Goal: Task Accomplishment & Management: Manage account settings

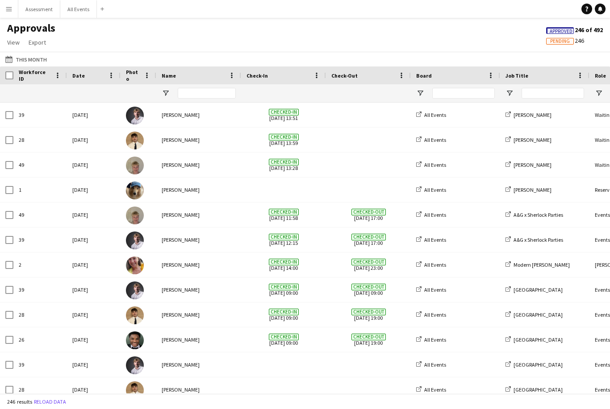
click at [16, 8] on button "Menu" at bounding box center [9, 9] width 18 height 18
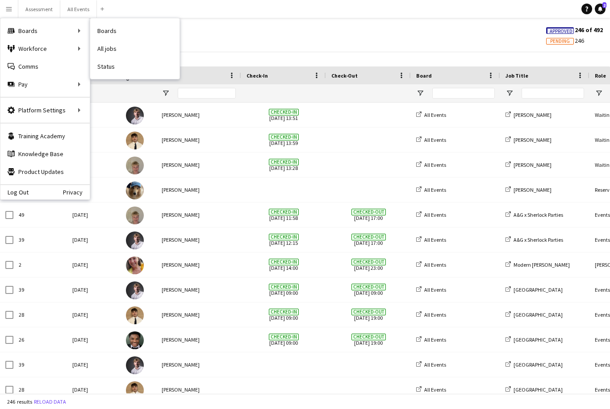
click at [107, 66] on link "Status" at bounding box center [134, 67] width 89 height 18
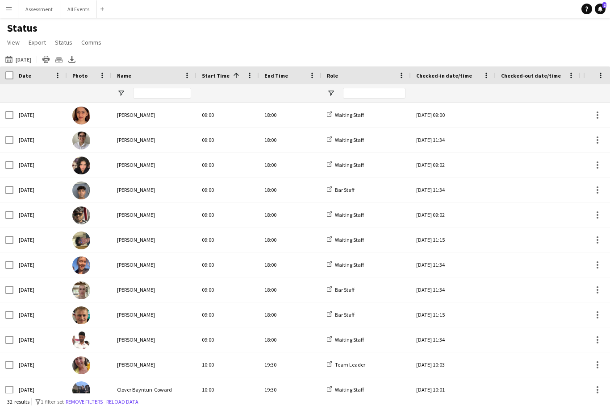
click at [32, 59] on button "This Week [DATE]" at bounding box center [18, 59] width 29 height 11
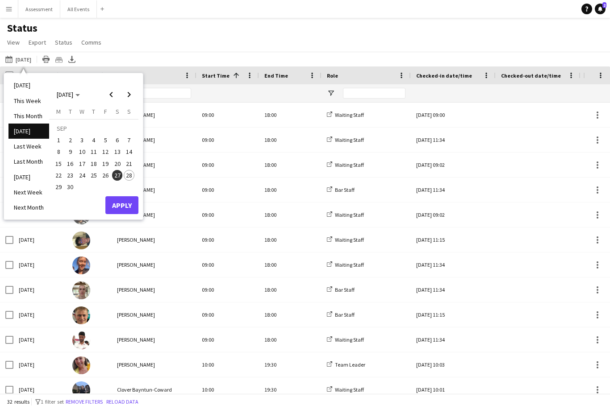
click at [331, 42] on div "Status View Views Default view New view Update view Delete view Edit name Custo…" at bounding box center [305, 36] width 610 height 30
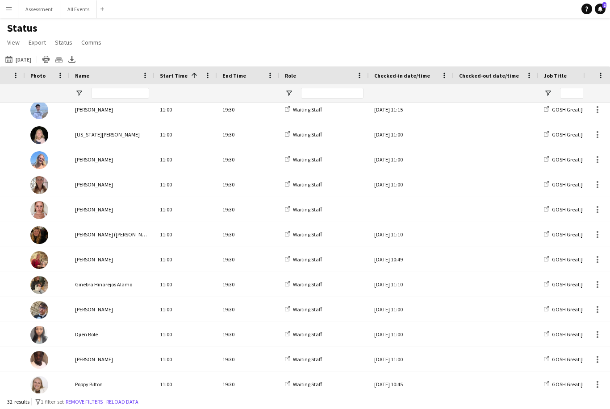
click at [409, 210] on div at bounding box center [411, 209] width 74 height 25
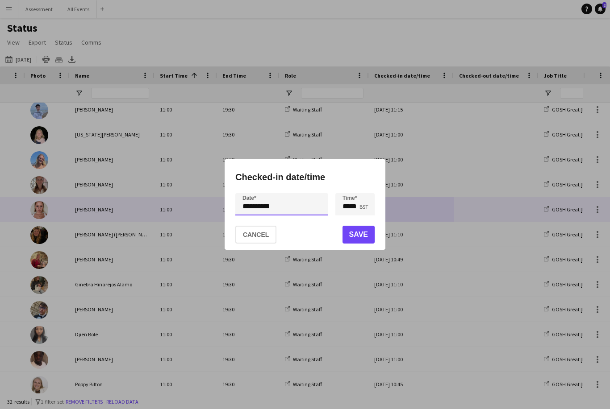
click at [281, 208] on div "**********" at bounding box center [305, 204] width 610 height 409
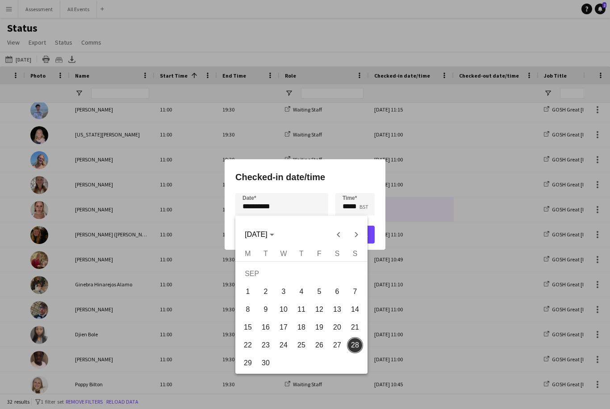
click at [338, 348] on span "27" at bounding box center [337, 345] width 16 height 16
type input "**********"
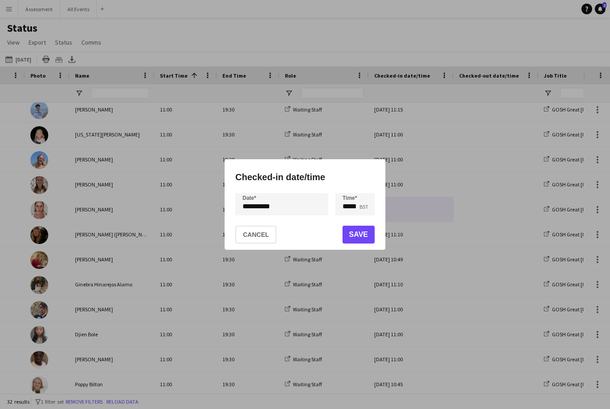
click at [367, 233] on button "Save" at bounding box center [358, 235] width 32 height 18
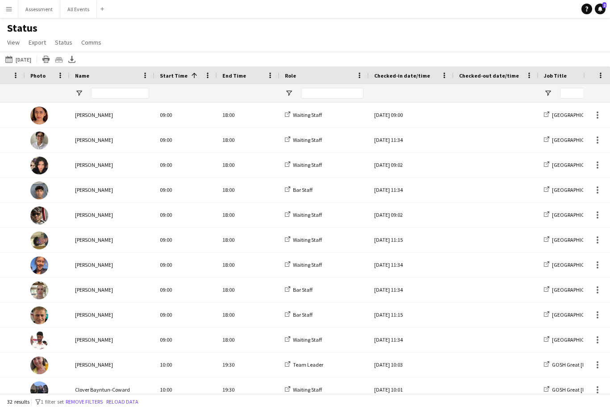
click at [33, 54] on button "This Week [DATE]" at bounding box center [18, 59] width 29 height 11
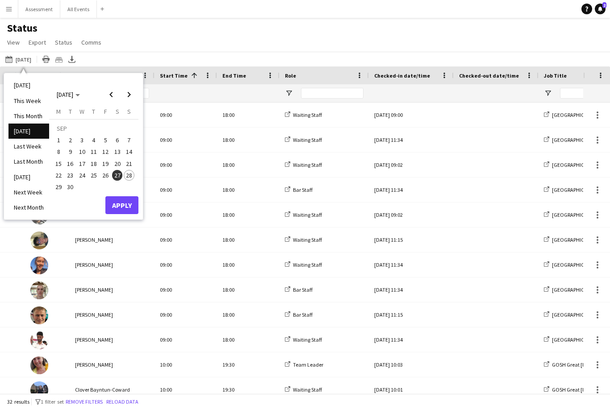
click at [131, 170] on span "28" at bounding box center [129, 175] width 11 height 11
click at [127, 196] on button "Apply" at bounding box center [121, 205] width 33 height 18
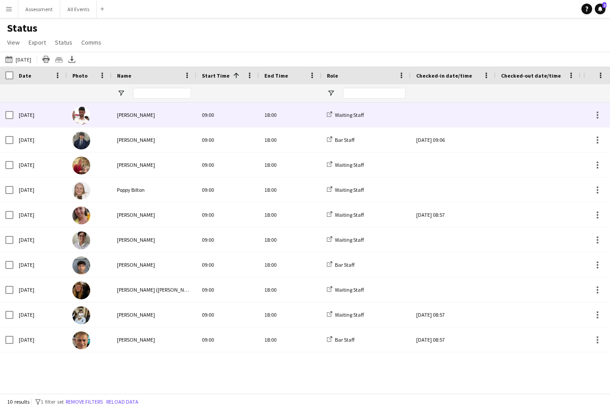
click at [454, 103] on div at bounding box center [453, 115] width 74 height 25
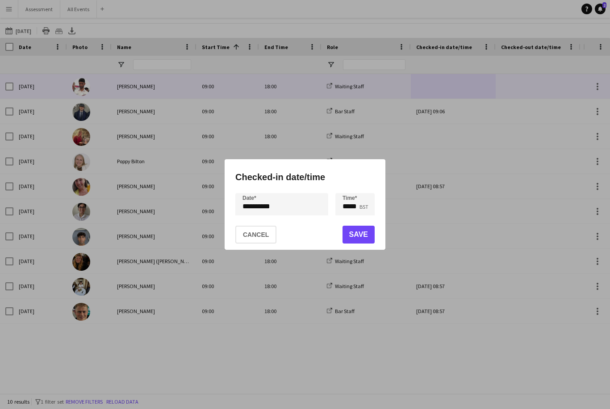
click at [359, 238] on button "Save" at bounding box center [358, 235] width 32 height 18
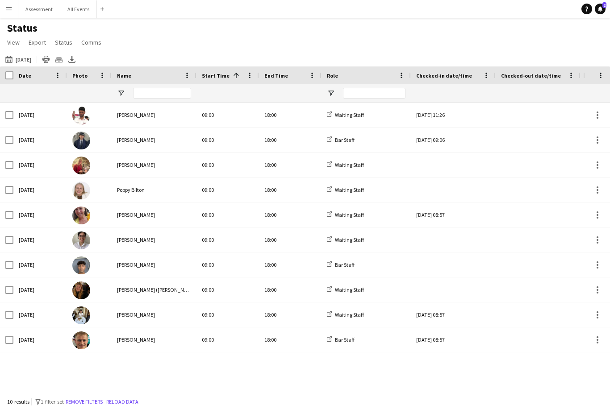
click at [453, 153] on div at bounding box center [453, 165] width 74 height 25
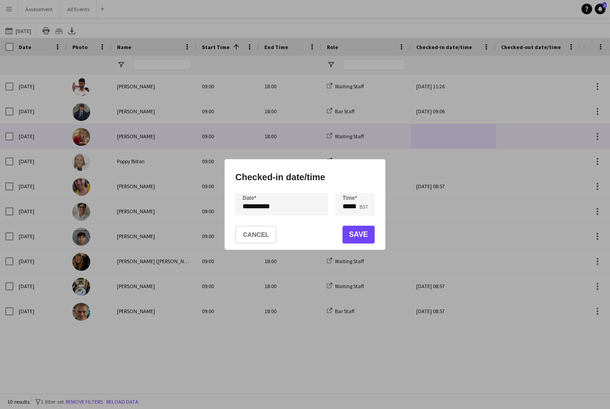
click at [348, 243] on button "Save" at bounding box center [358, 235] width 32 height 18
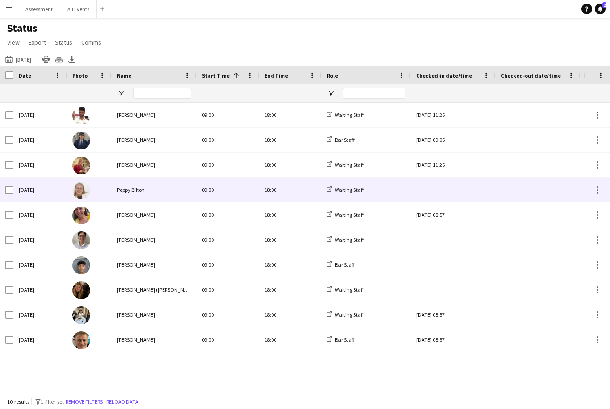
click at [453, 178] on div at bounding box center [453, 190] width 74 height 25
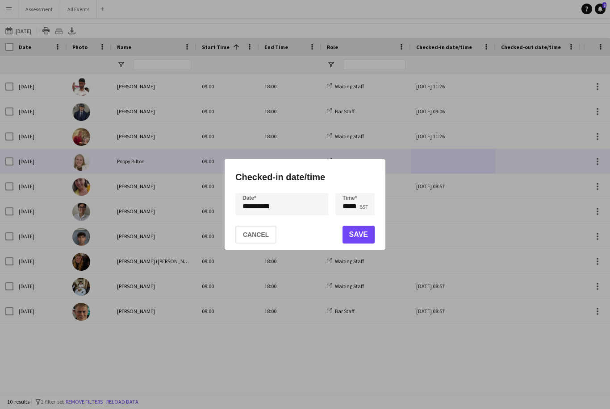
click at [362, 236] on button "Save" at bounding box center [358, 235] width 32 height 18
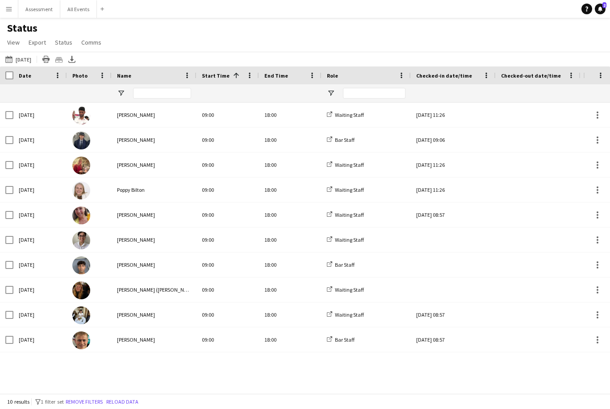
click at [442, 228] on div at bounding box center [453, 240] width 74 height 25
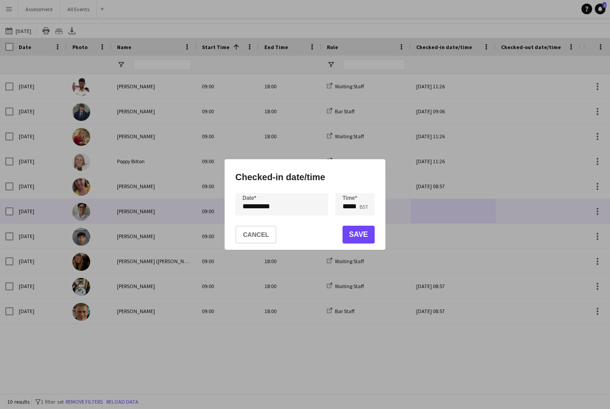
click at [368, 241] on button "Save" at bounding box center [358, 235] width 32 height 18
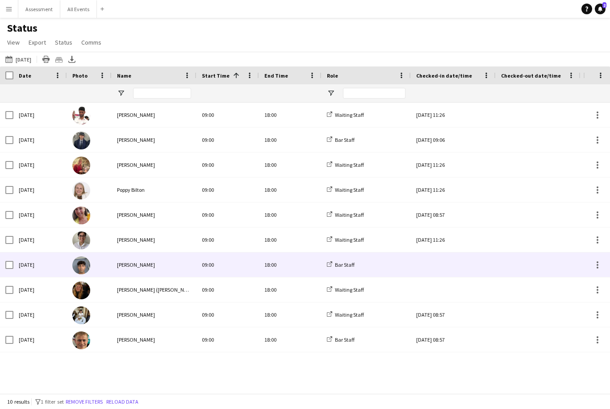
click at [444, 253] on div at bounding box center [453, 265] width 74 height 25
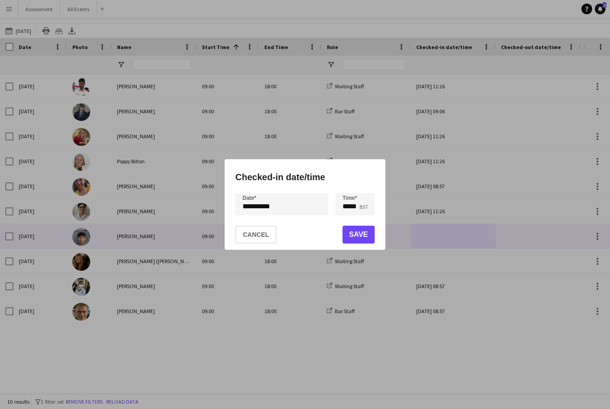
click at [360, 230] on button "Save" at bounding box center [358, 235] width 32 height 18
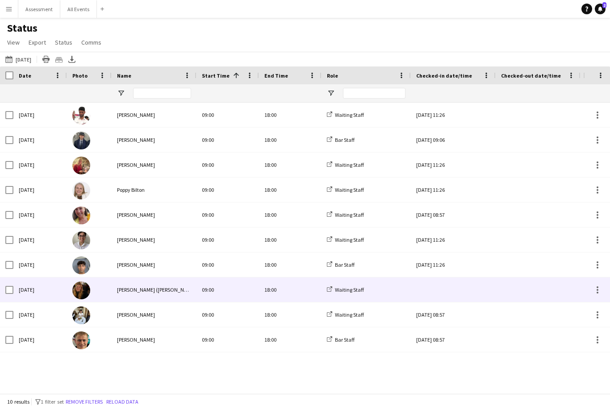
click at [448, 278] on div at bounding box center [453, 290] width 74 height 25
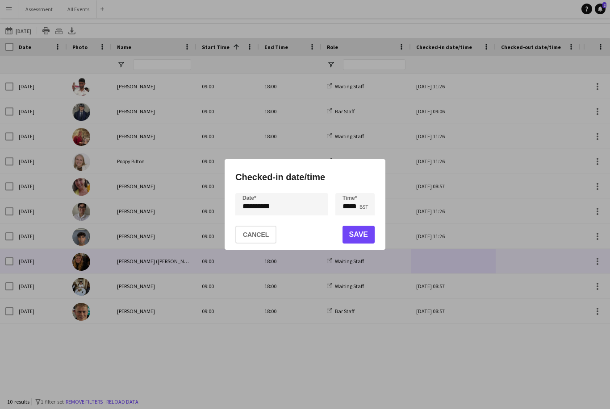
click at [368, 233] on button "Save" at bounding box center [358, 235] width 32 height 18
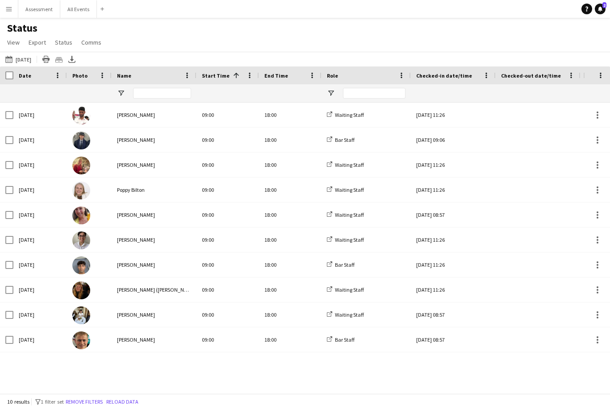
click at [604, 6] on span "2" at bounding box center [604, 5] width 4 height 6
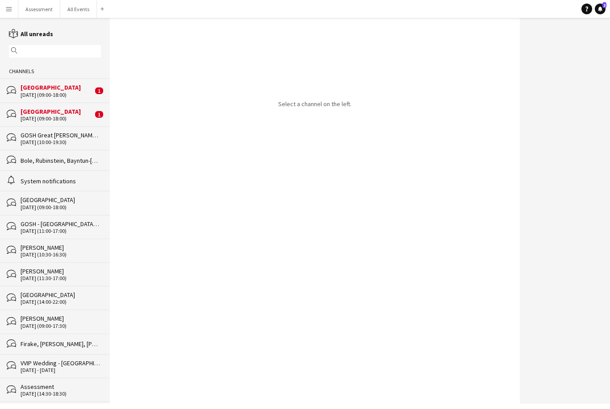
click at [71, 121] on div "[DATE] (09:00-18:00)" at bounding box center [57, 119] width 72 height 6
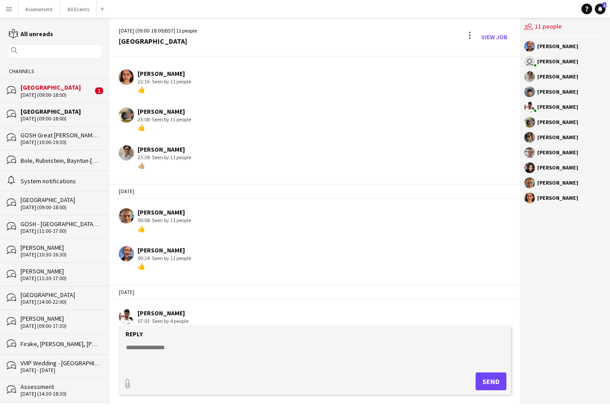
click at [66, 91] on div "[GEOGRAPHIC_DATA]" at bounding box center [57, 87] width 72 height 8
